Goal: Transaction & Acquisition: Download file/media

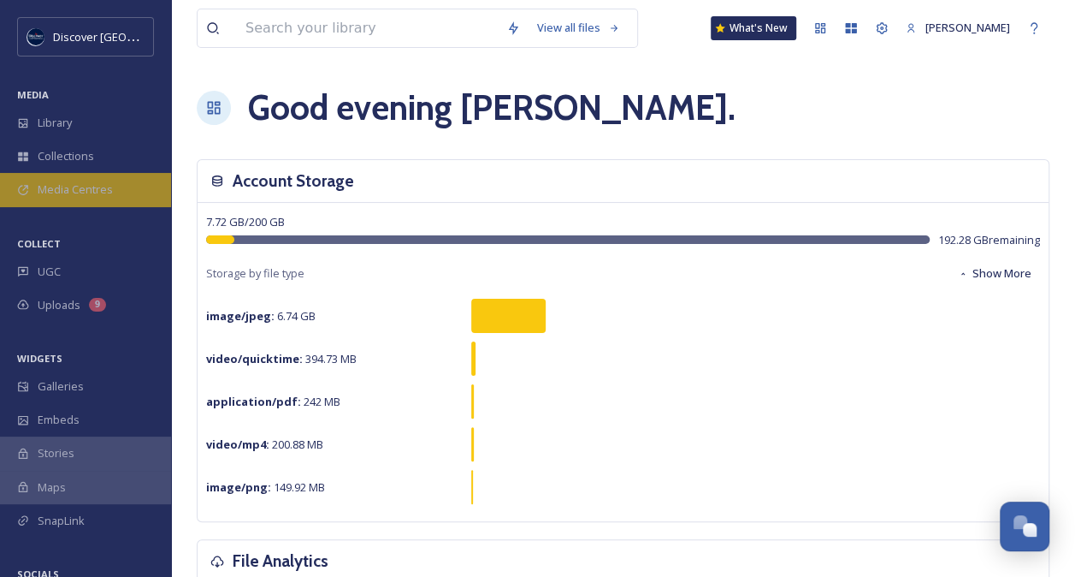
click at [91, 187] on span "Media Centres" at bounding box center [75, 189] width 75 height 16
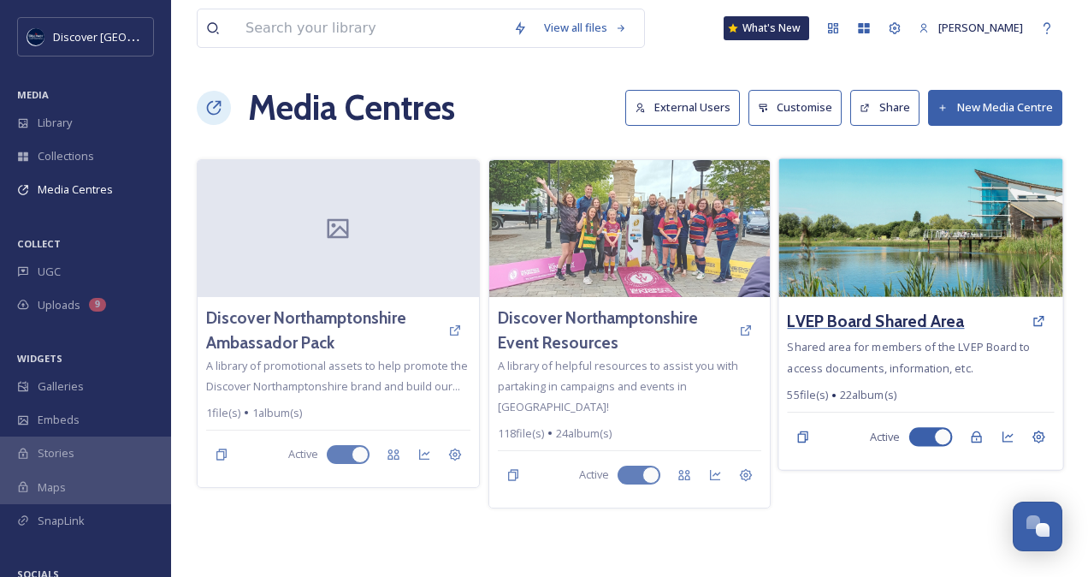
click at [875, 323] on h3 "LVEP Board Shared Area" at bounding box center [876, 321] width 177 height 25
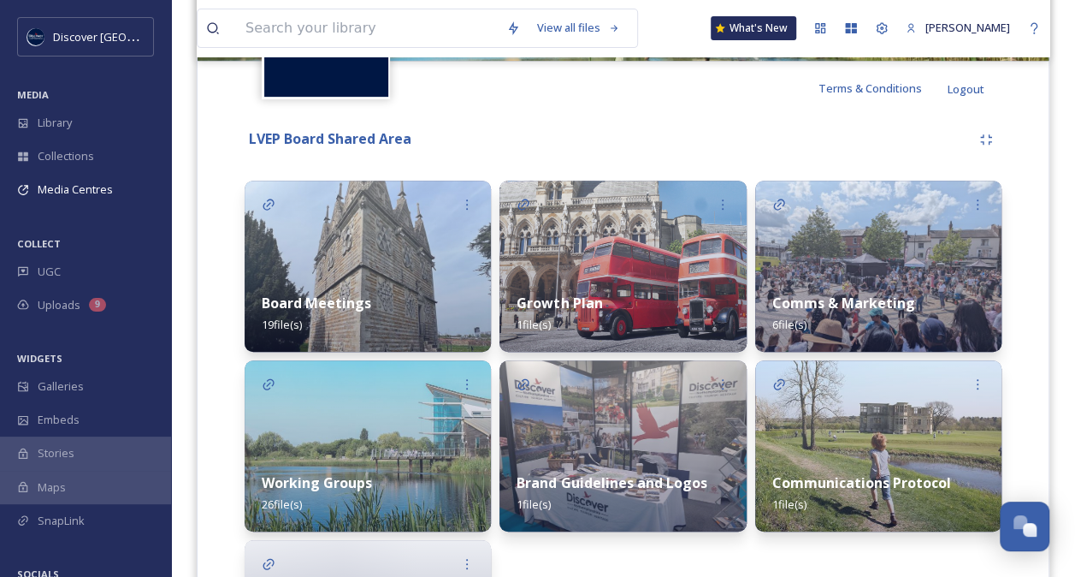
scroll to position [360, 0]
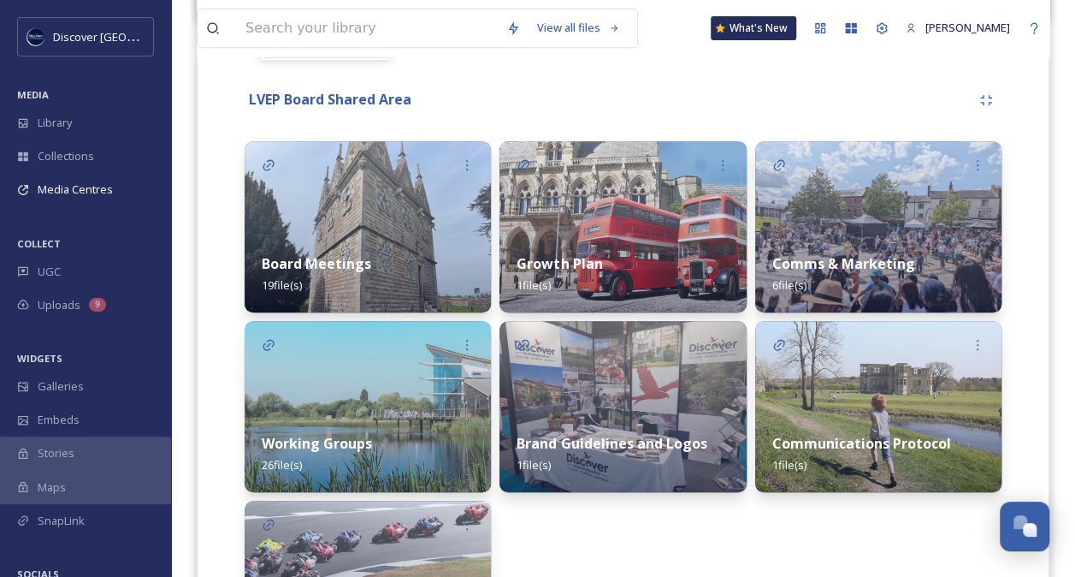
click at [385, 255] on div "Board Meetings 19 file(s)" at bounding box center [368, 274] width 246 height 76
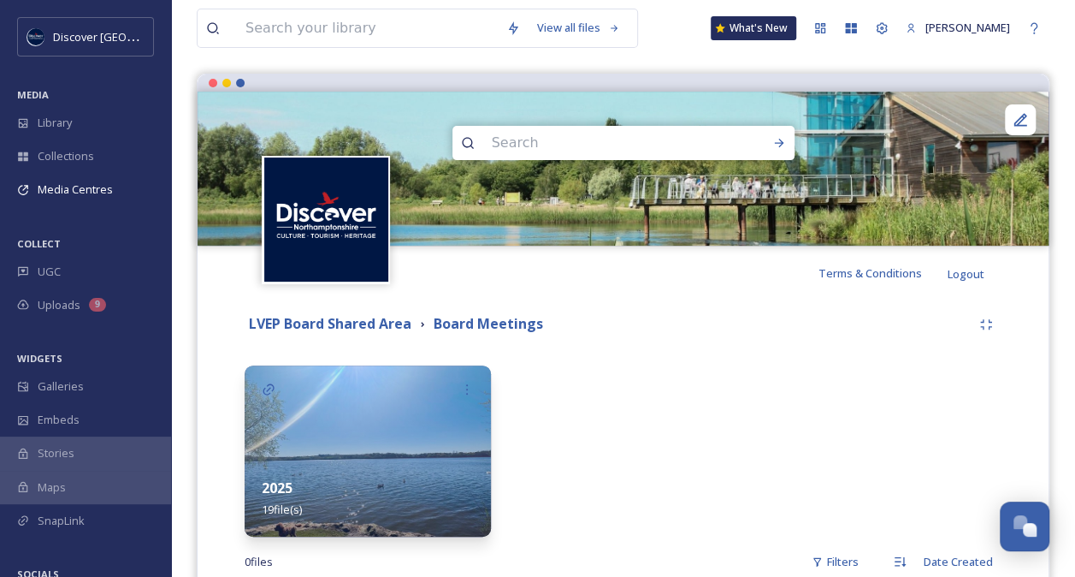
scroll to position [226, 0]
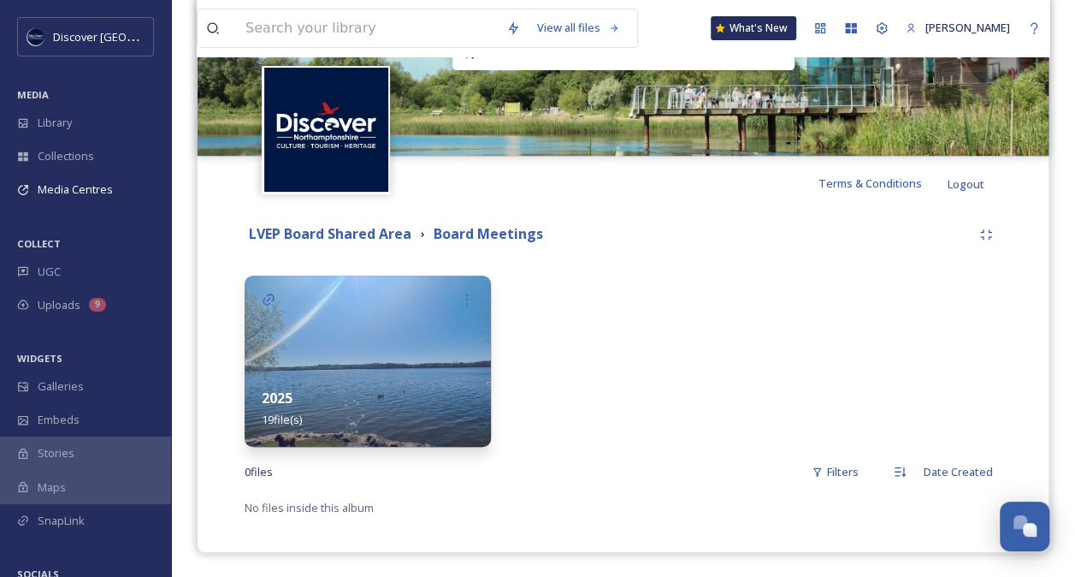
click at [394, 382] on div "2025 19 file(s)" at bounding box center [368, 408] width 246 height 76
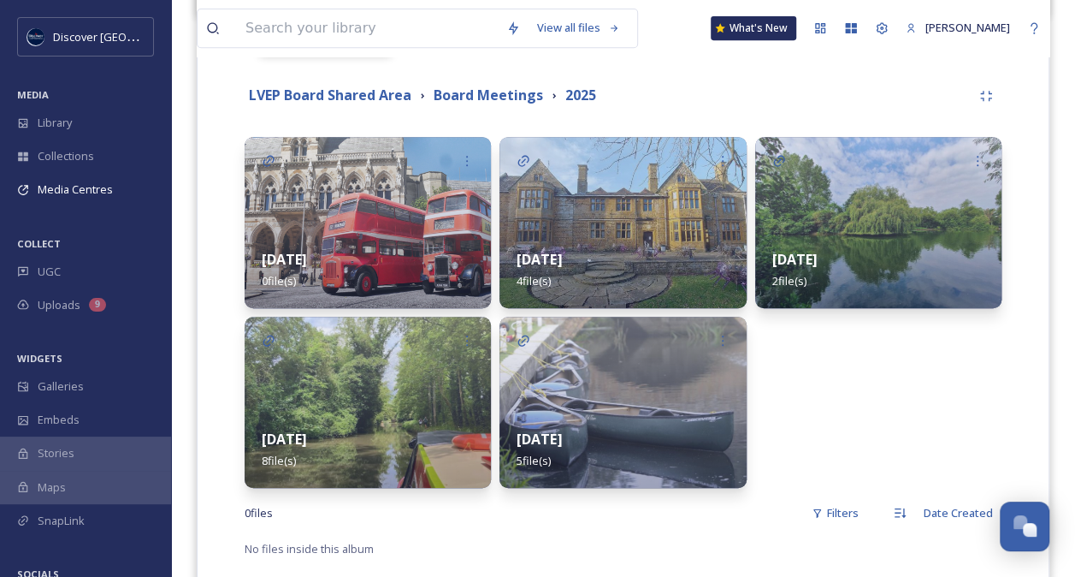
scroll to position [391, 0]
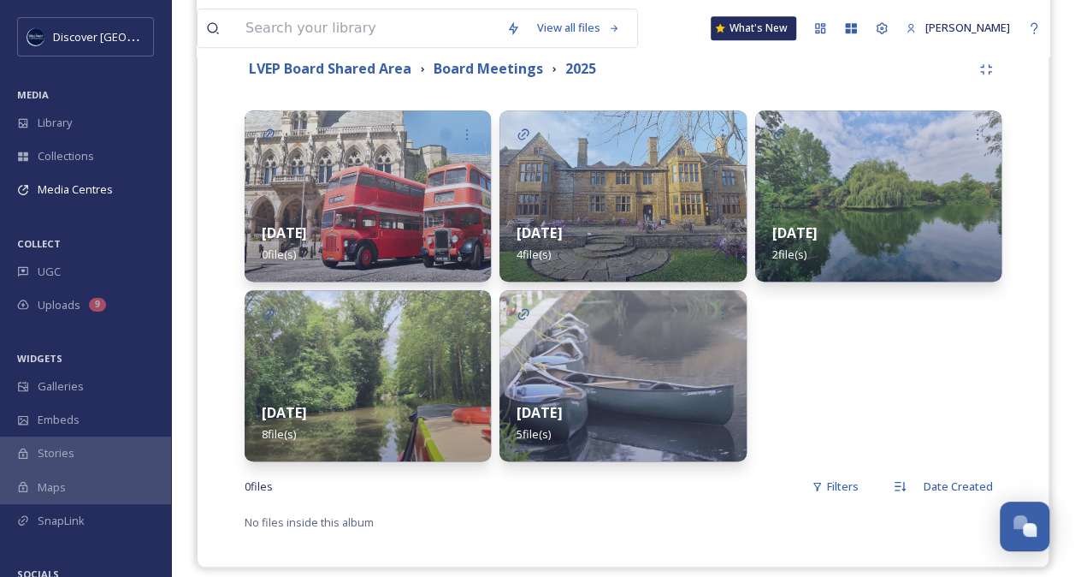
click at [618, 395] on div "[DATE] 5 file(s)" at bounding box center [623, 423] width 246 height 76
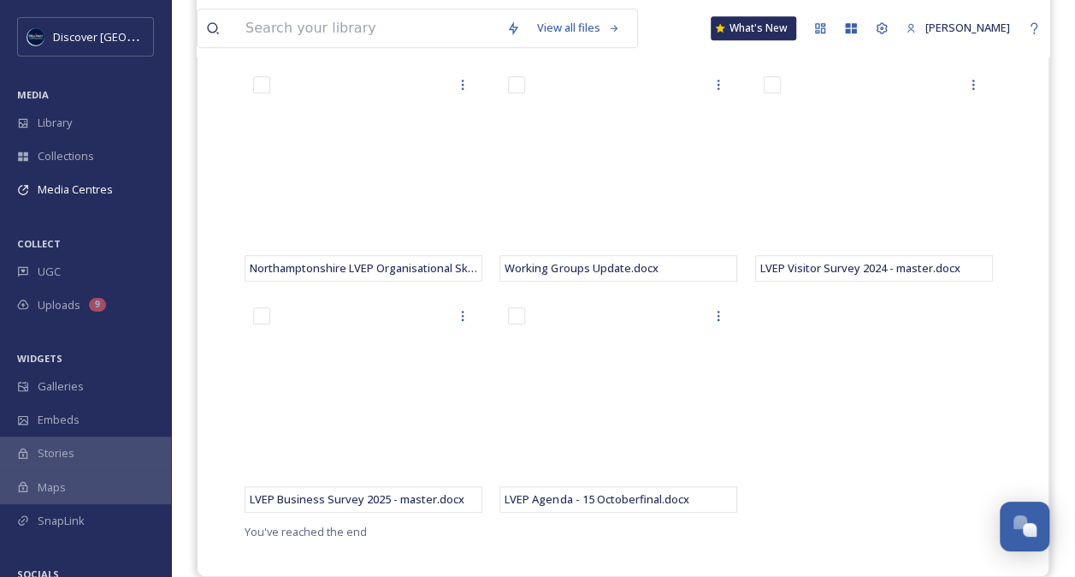
scroll to position [508, 0]
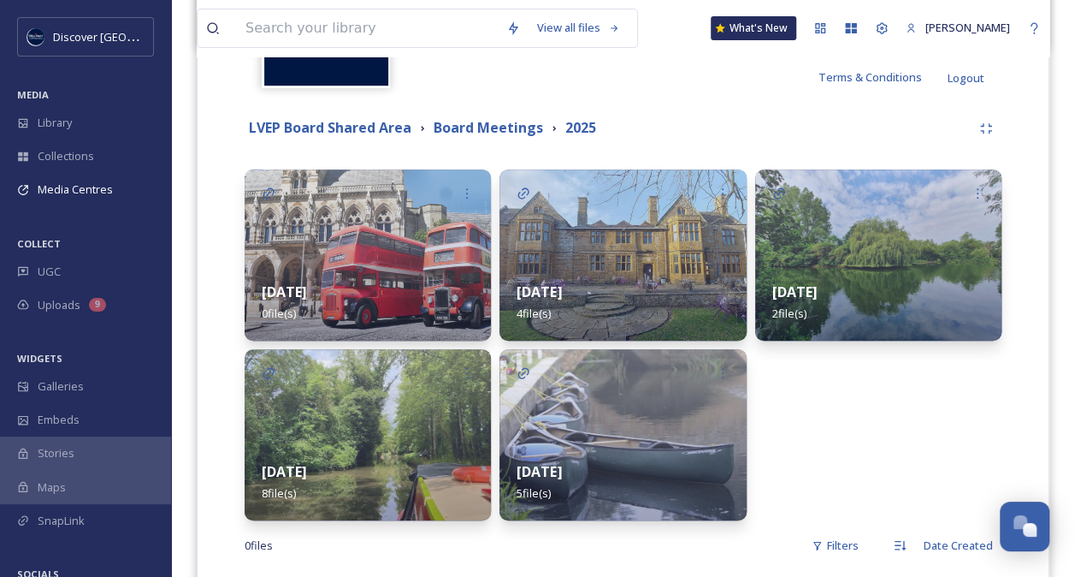
scroll to position [333, 0]
click at [340, 437] on img at bounding box center [368, 433] width 246 height 171
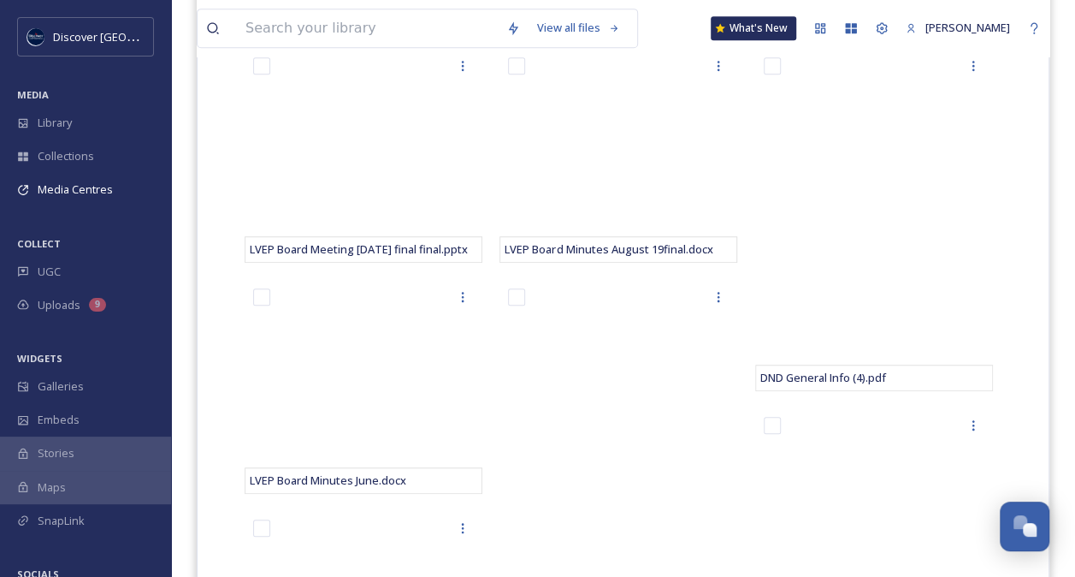
scroll to position [498, 0]
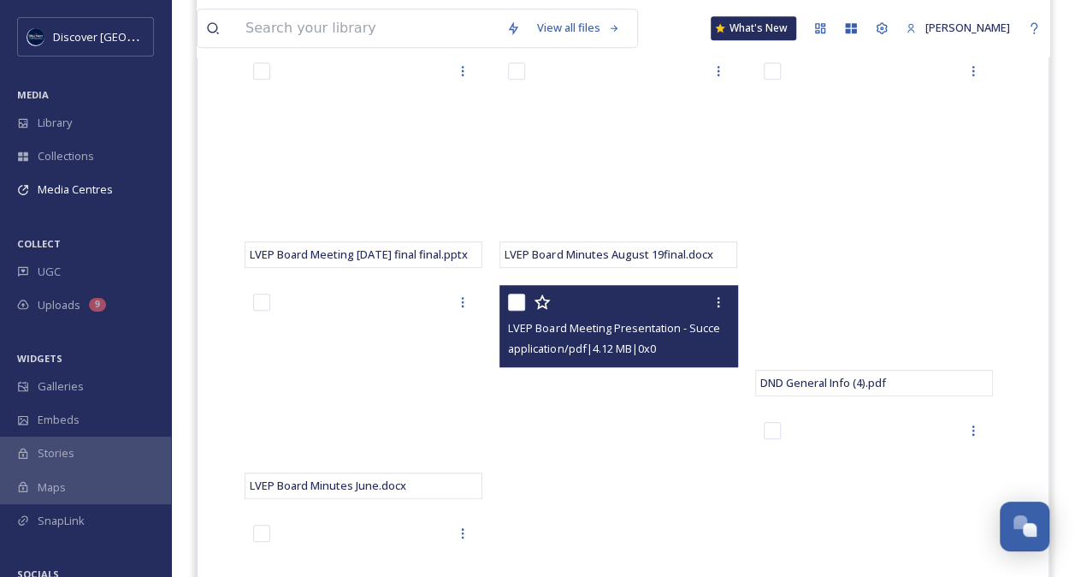
click at [625, 322] on span "LVEP Board Meeting Presentation - Successes (1).pdf" at bounding box center [643, 327] width 271 height 16
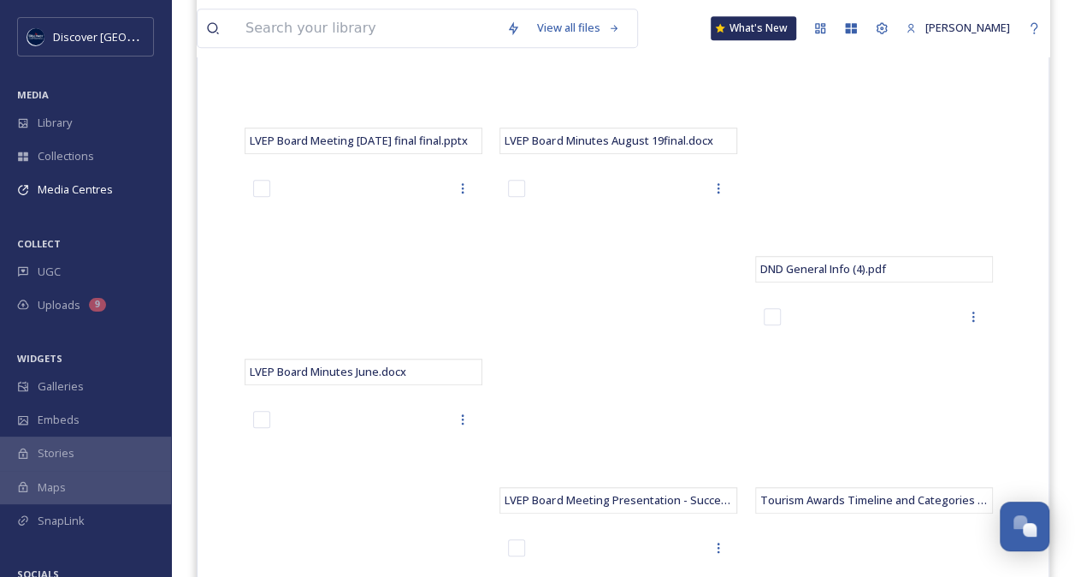
scroll to position [669, 0]
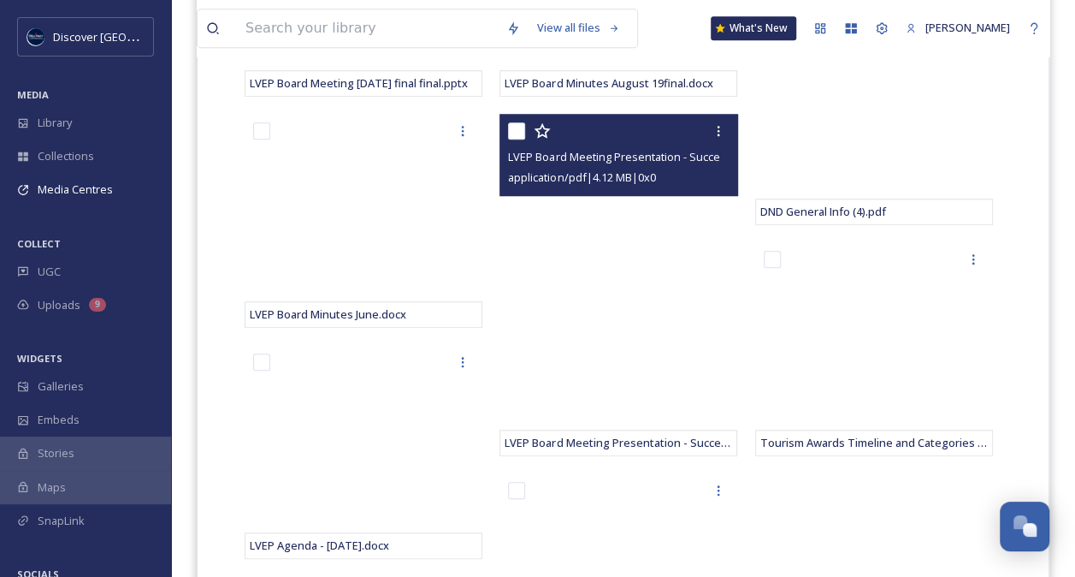
click at [690, 431] on div "LVEP Board Meeting Presentation - Successes (1).pdf" at bounding box center [619, 442] width 238 height 27
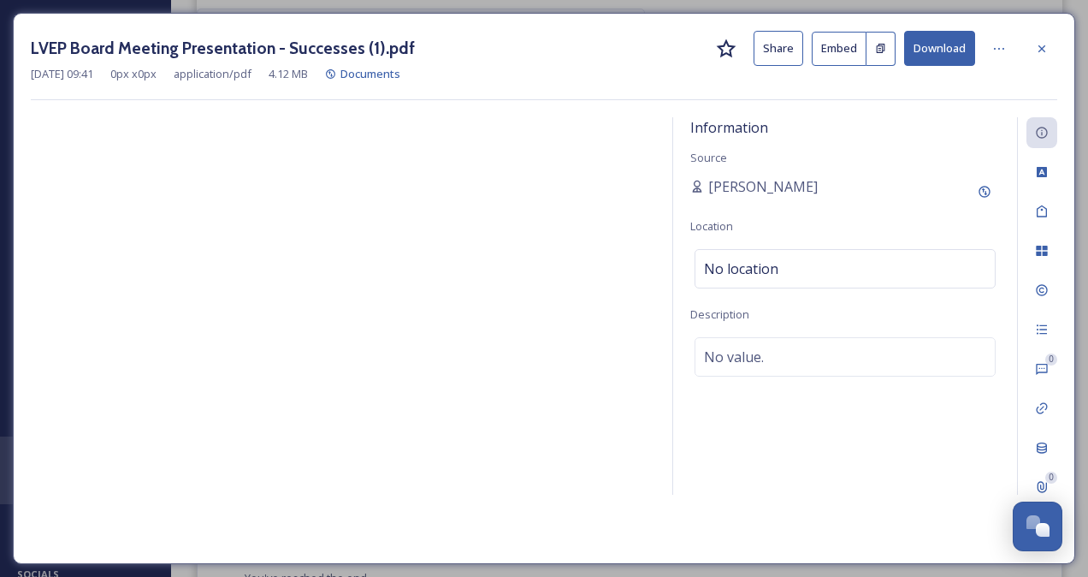
click at [922, 45] on button "Download" at bounding box center [939, 48] width 71 height 35
click at [948, 42] on button "Download" at bounding box center [939, 48] width 71 height 35
click at [994, 51] on icon at bounding box center [999, 49] width 14 height 14
click at [1044, 43] on icon at bounding box center [1042, 49] width 14 height 14
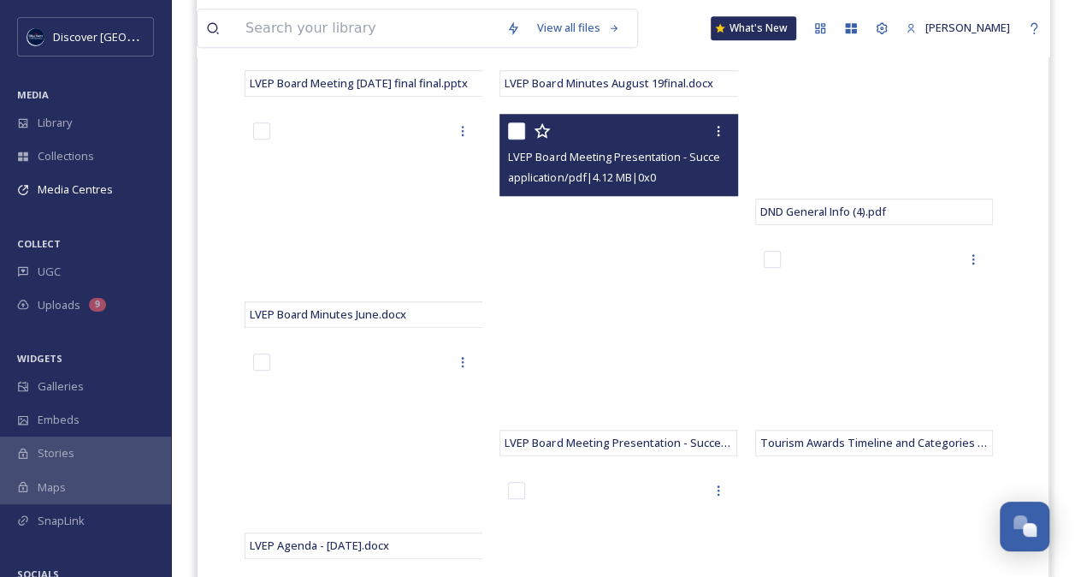
click at [639, 163] on span "LVEP Board Meeting Presentation - Successes (1).pdf" at bounding box center [643, 156] width 271 height 16
click at [610, 435] on span "LVEP Board Meeting Presentation - Successes (1).pdf" at bounding box center [643, 442] width 276 height 15
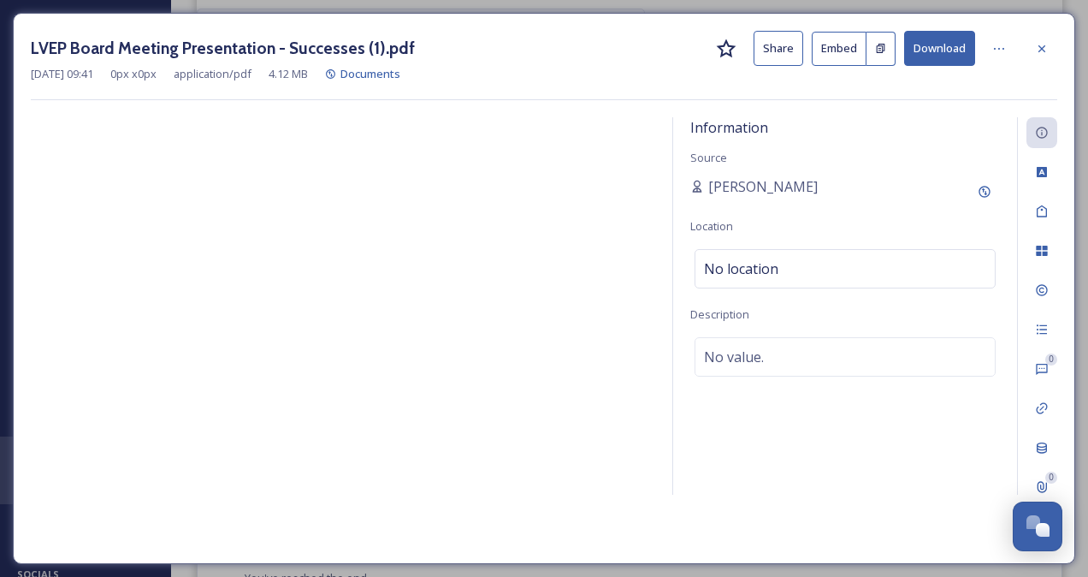
click at [957, 44] on button "Download" at bounding box center [939, 48] width 71 height 35
click at [1051, 43] on div at bounding box center [1042, 48] width 31 height 31
